Goal: Information Seeking & Learning: Find specific fact

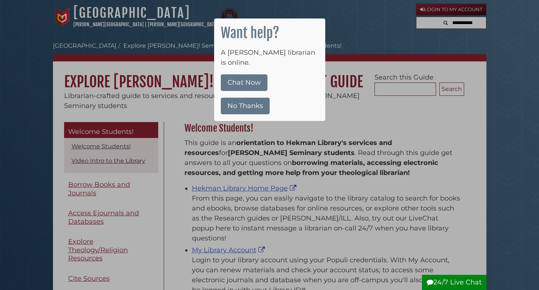
scroll to position [109, 283]
click at [248, 98] on button "No Thanks" at bounding box center [245, 106] width 49 height 17
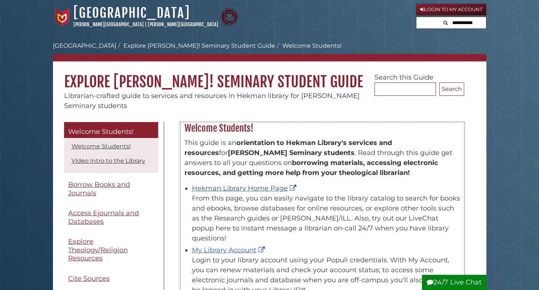
click at [222, 185] on link "Hekman Library Home Page" at bounding box center [245, 188] width 106 height 8
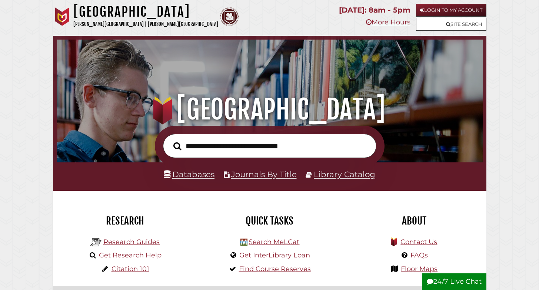
scroll to position [141, 422]
click at [217, 148] on input "text" at bounding box center [269, 146] width 213 height 24
type input "**********"
click at [177, 146] on button "Search" at bounding box center [178, 146] width 16 height 12
